Goal: Task Accomplishment & Management: Manage account settings

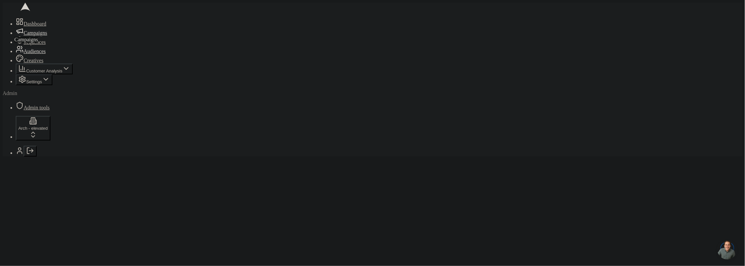
click at [16, 35] on icon at bounding box center [20, 31] width 8 height 8
